Goal: Book appointment/travel/reservation

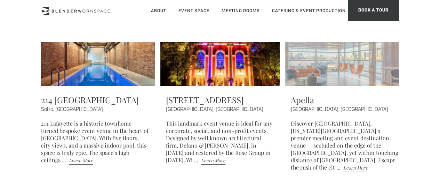
scroll to position [104, 0]
click at [319, 74] on img at bounding box center [344, 58] width 119 height 54
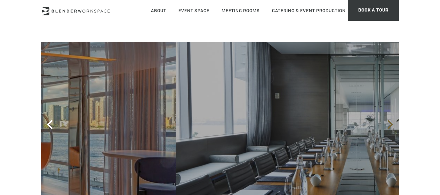
click at [390, 120] on icon at bounding box center [390, 124] width 9 height 9
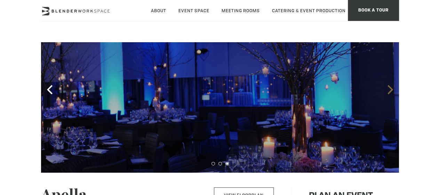
click at [390, 89] on icon at bounding box center [390, 89] width 9 height 9
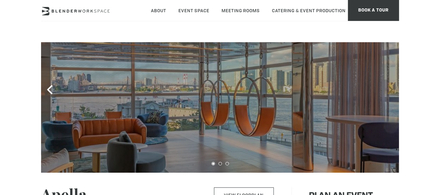
click at [390, 89] on icon at bounding box center [390, 89] width 9 height 9
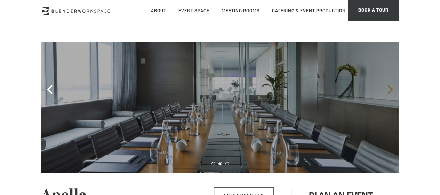
click at [390, 89] on icon at bounding box center [390, 89] width 9 height 9
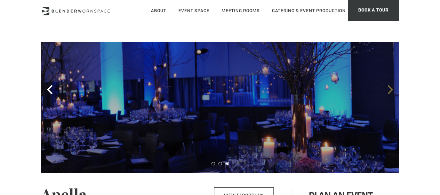
click at [390, 89] on icon at bounding box center [390, 89] width 9 height 9
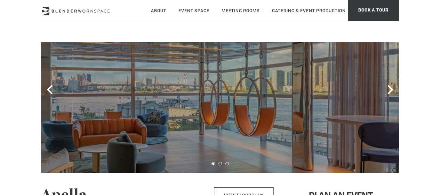
scroll to position [209, 0]
